Goal: Navigation & Orientation: Find specific page/section

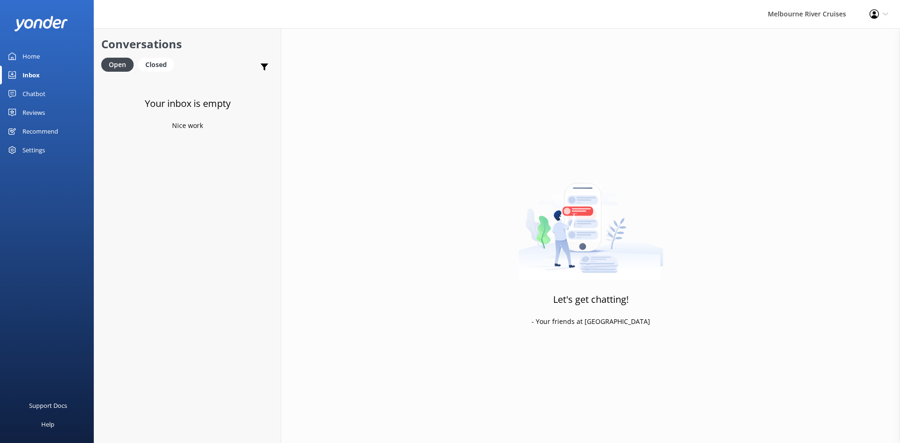
drag, startPoint x: 0, startPoint y: 0, endPoint x: 30, endPoint y: 56, distance: 63.1
click at [30, 56] on div "Home" at bounding box center [30, 56] width 17 height 19
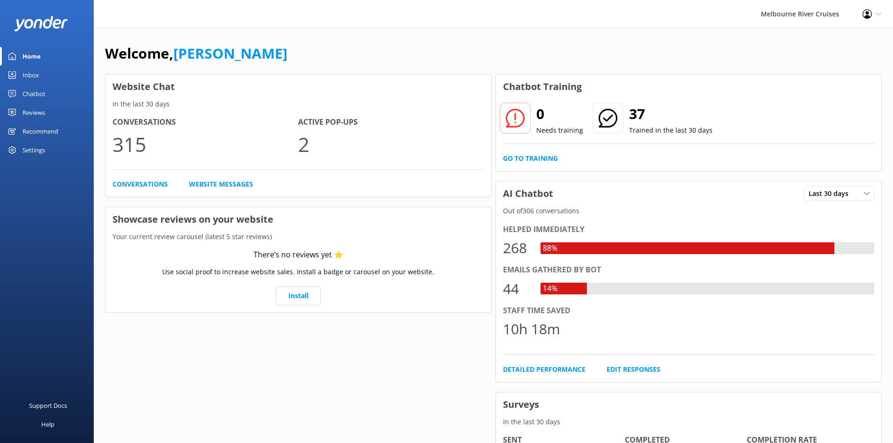
click at [54, 73] on link "Inbox" at bounding box center [47, 75] width 94 height 19
